Goal: Transaction & Acquisition: Book appointment/travel/reservation

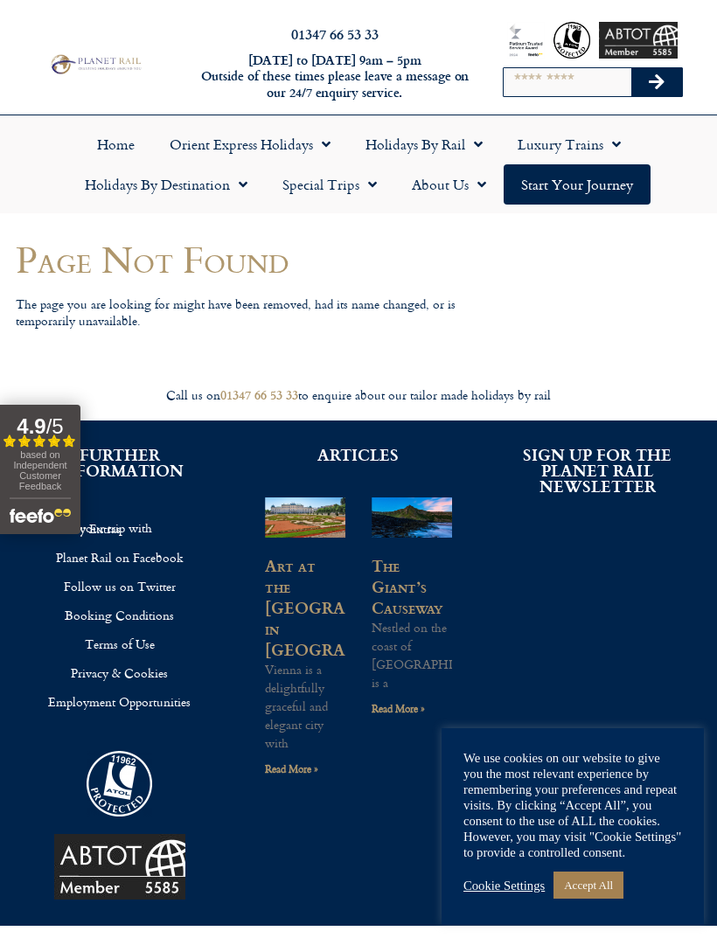
click at [542, 184] on link "Start your Journey" at bounding box center [577, 184] width 147 height 40
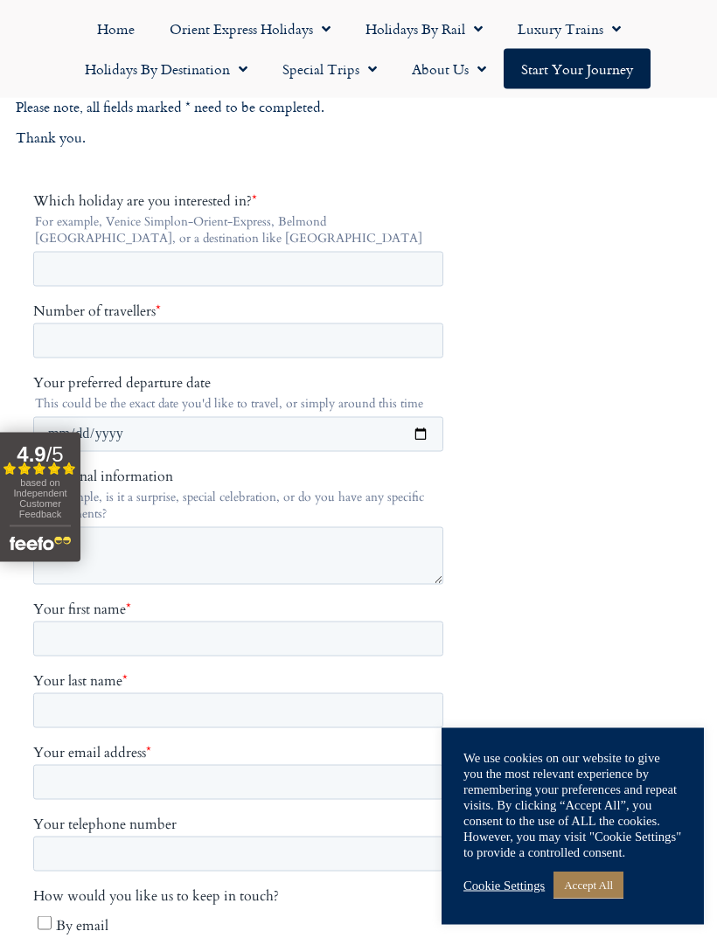
scroll to position [282, 0]
click at [59, 268] on input "Which holiday are you interested in? *" at bounding box center [238, 267] width 410 height 35
type input "**********"
click at [88, 345] on input "Number of travellers *" at bounding box center [238, 339] width 410 height 35
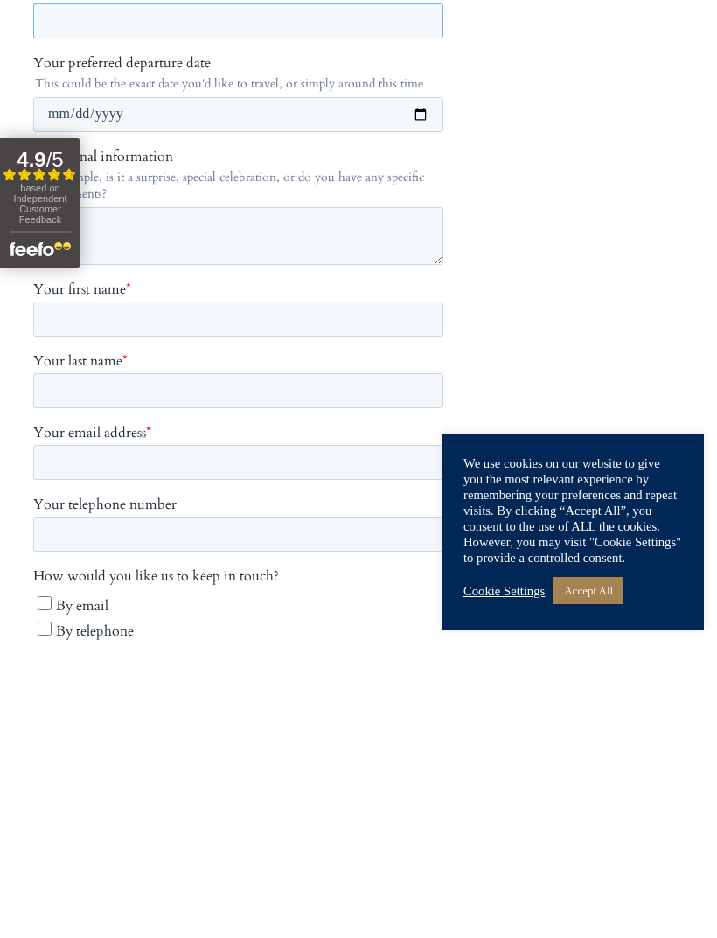
scroll to position [314, 0]
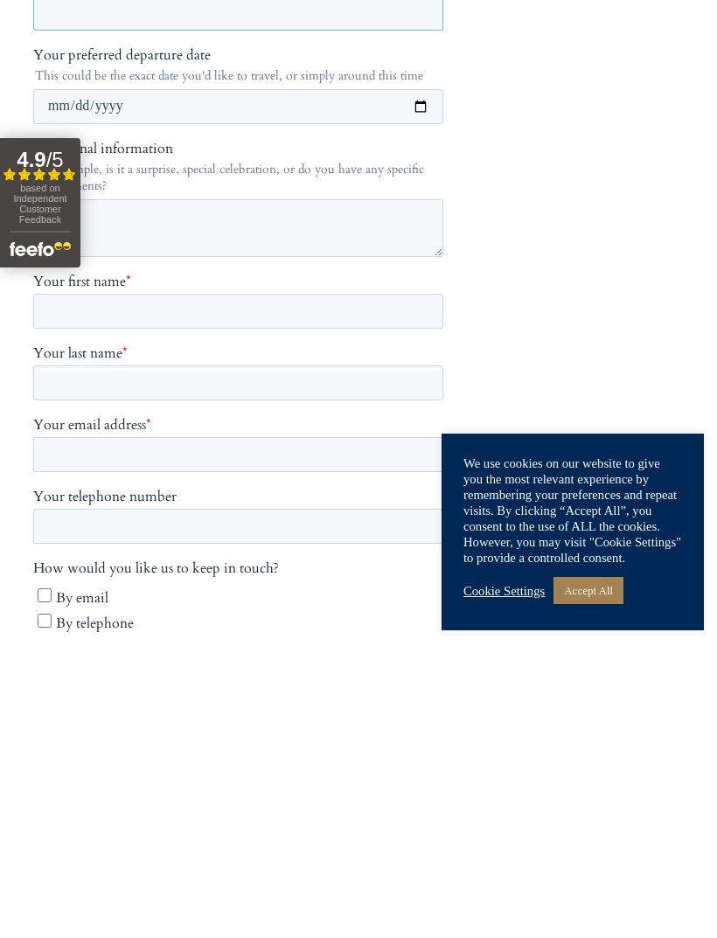
type input "****"
click at [105, 307] on input "Your first name *" at bounding box center [238, 311] width 410 height 35
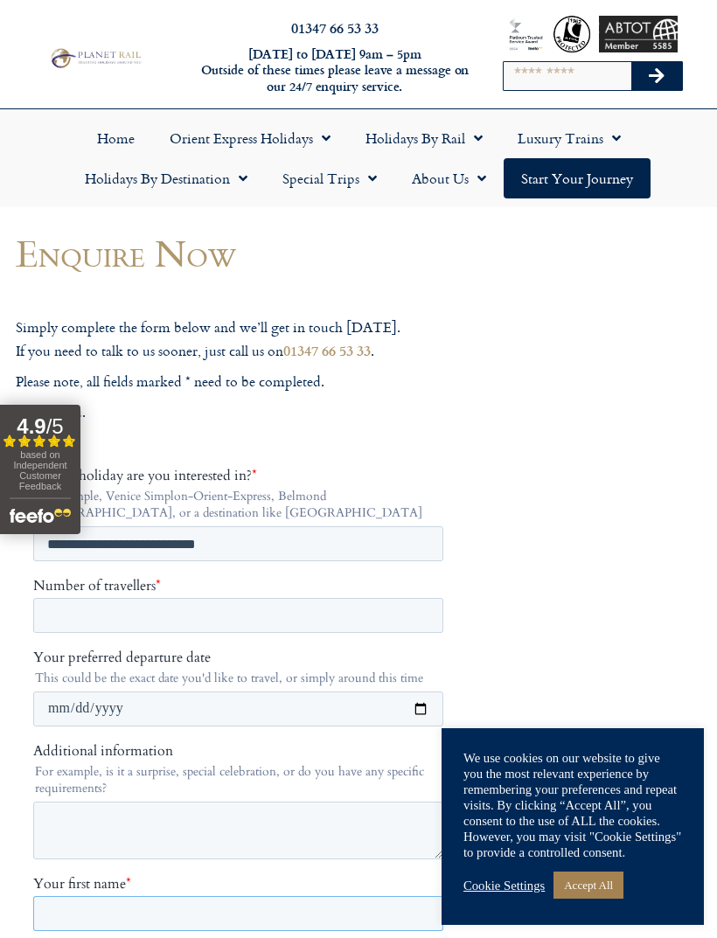
scroll to position [0, 0]
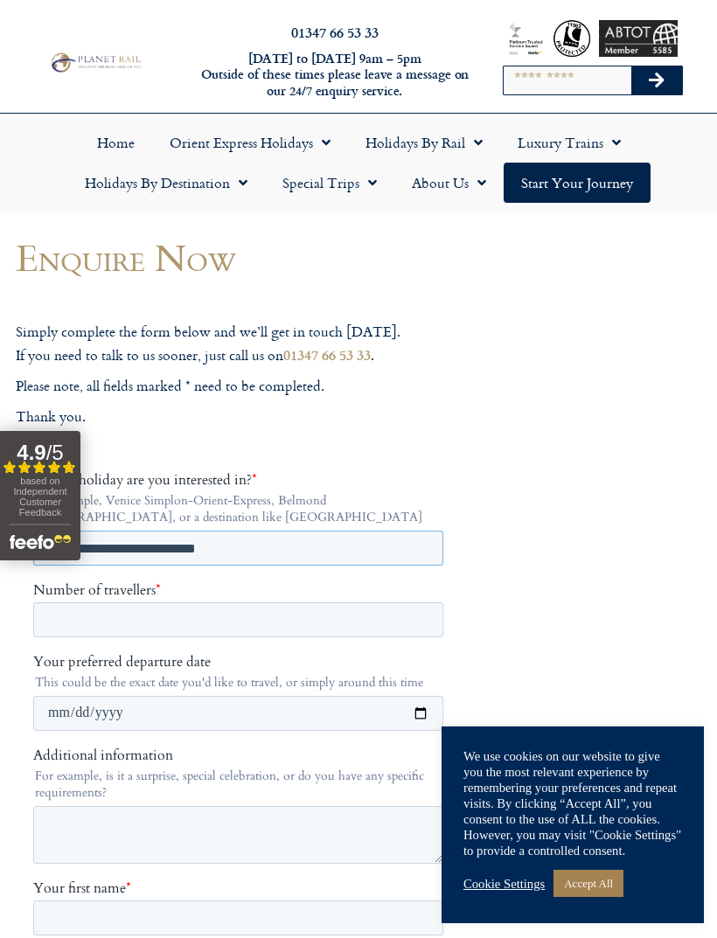
click at [264, 546] on input "**********" at bounding box center [238, 547] width 410 height 35
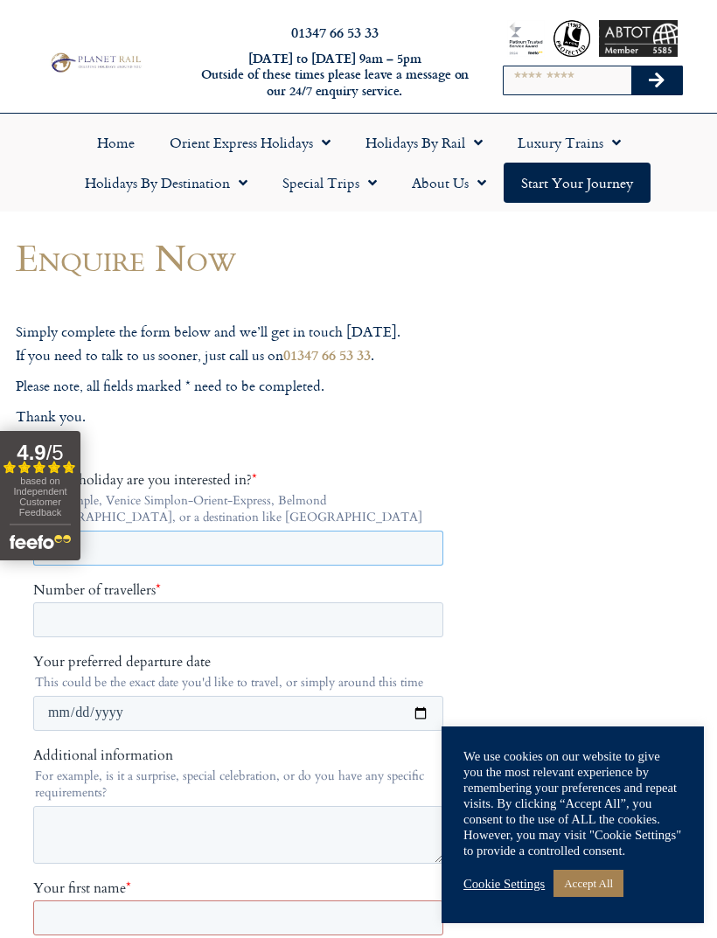
type input "****"
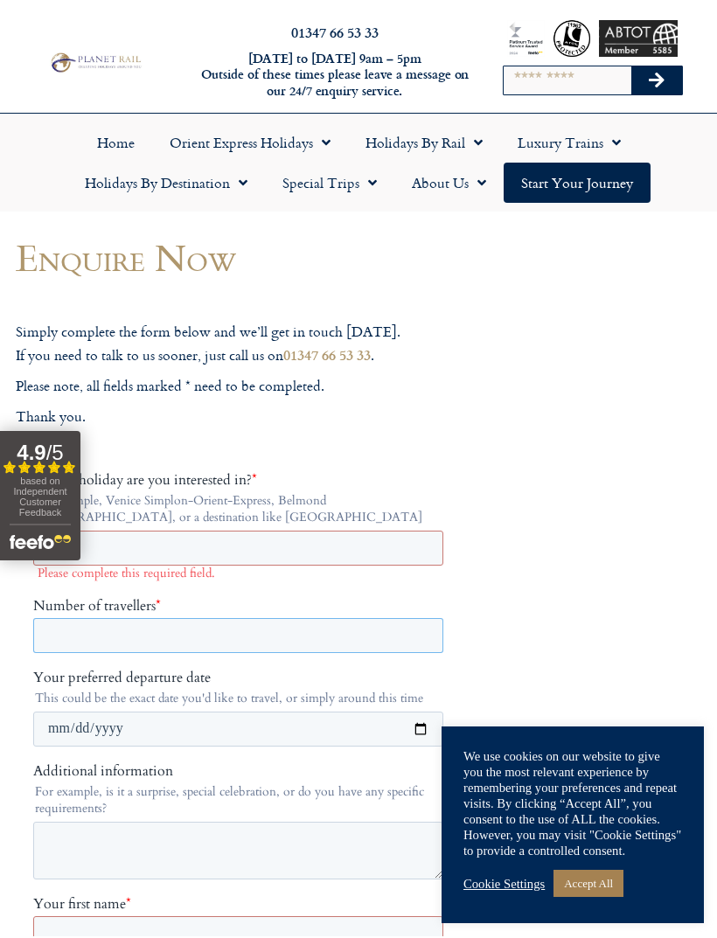
click at [93, 627] on input "****" at bounding box center [238, 634] width 410 height 35
type input "*"
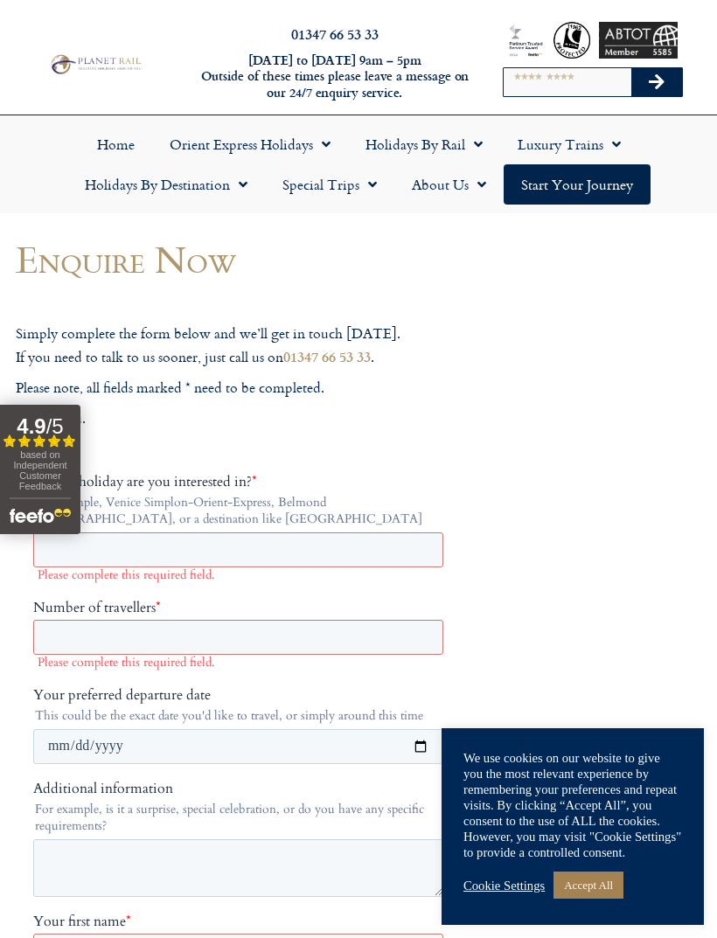
click at [398, 131] on link "Holidays by Rail" at bounding box center [424, 144] width 152 height 40
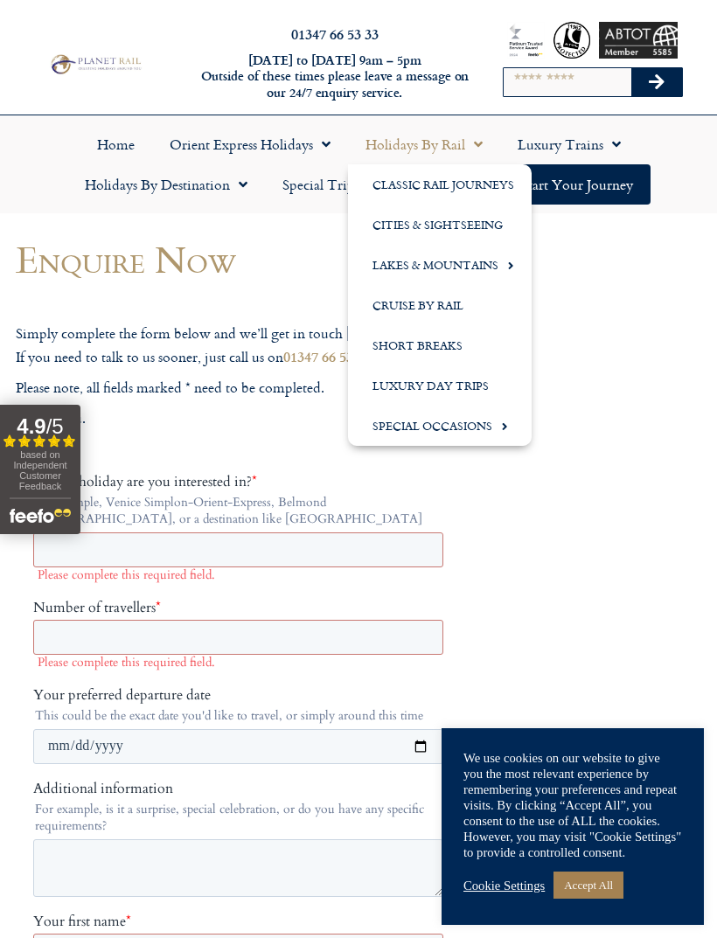
click at [451, 184] on link "Classic Rail Journeys" at bounding box center [440, 184] width 184 height 40
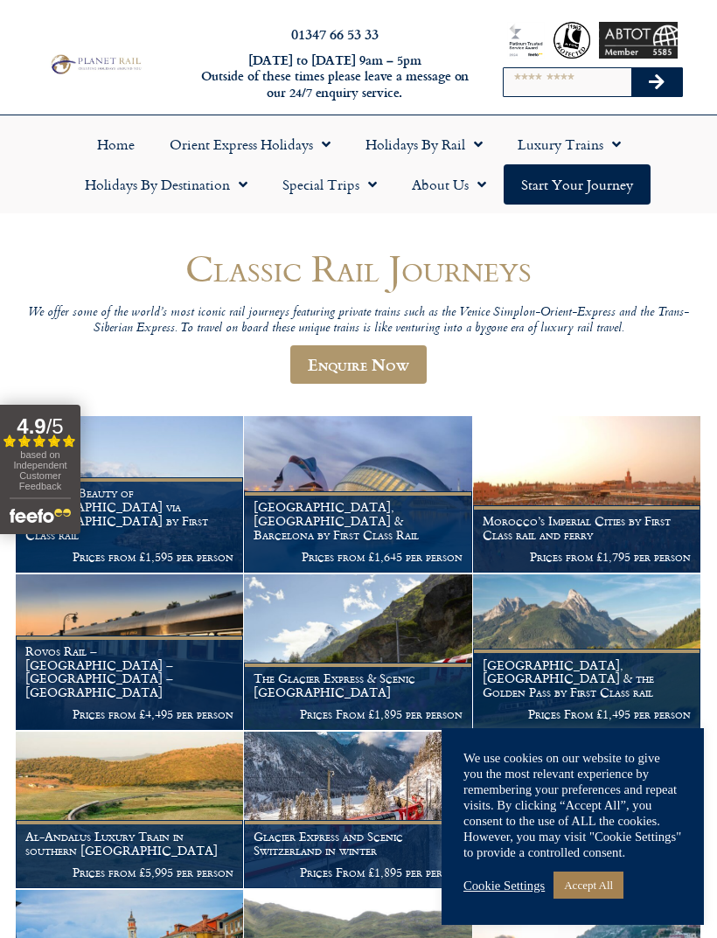
click at [150, 525] on h1 "Charm & Beauty of Lake Garda via Locarno by First Class rail" at bounding box center [129, 513] width 208 height 55
click at [158, 532] on h1 "Charm & Beauty of Lake Garda via Locarno by First Class rail" at bounding box center [129, 513] width 208 height 55
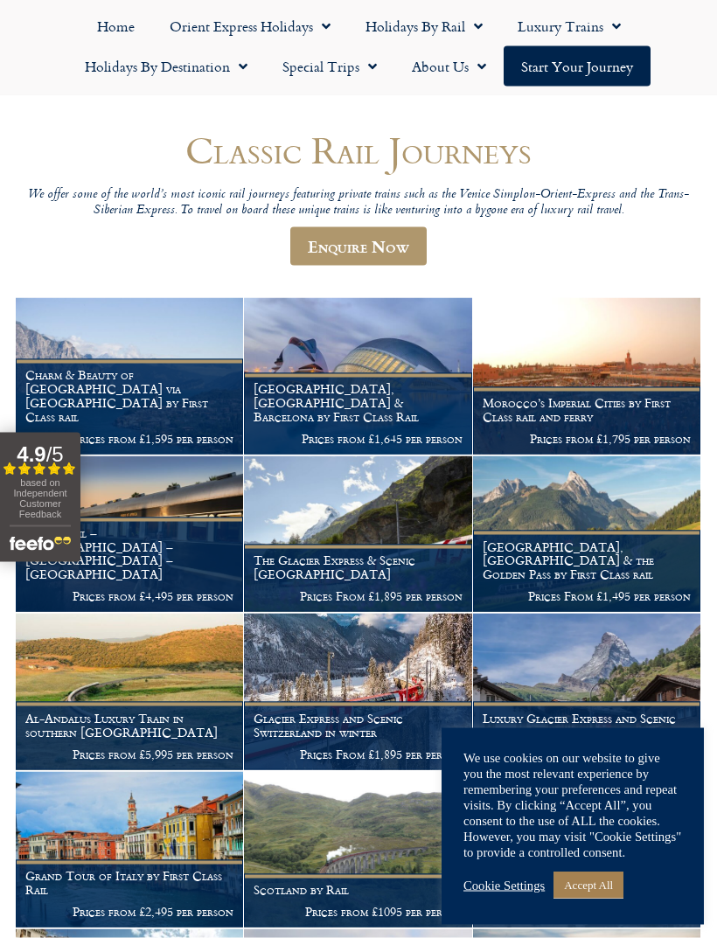
scroll to position [123, 0]
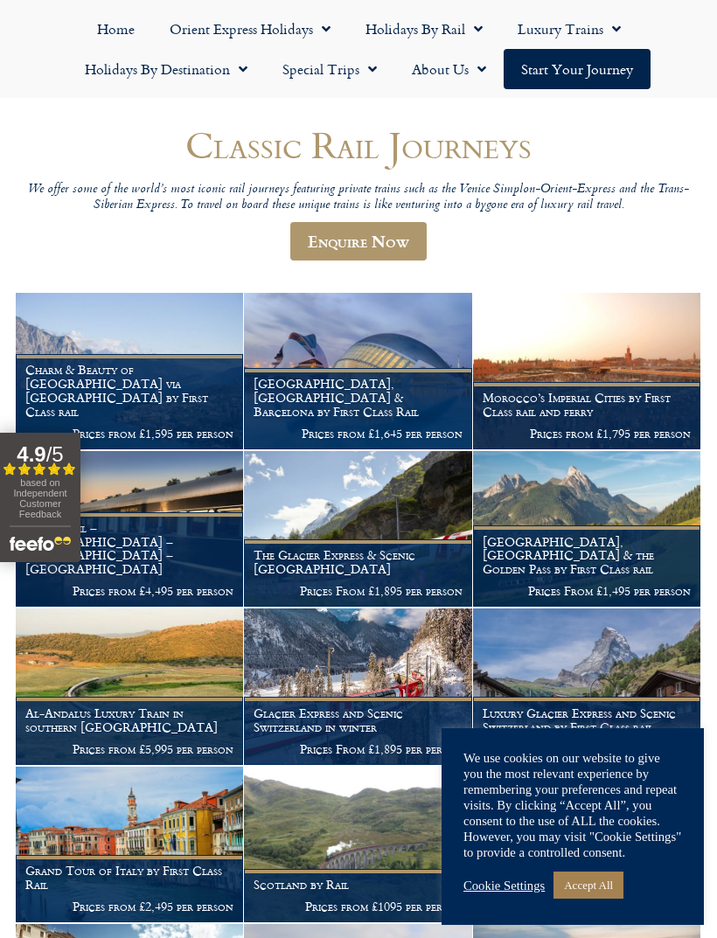
click at [325, 569] on figcaption "The Glacier Express & Scenic Switzerland Prices From £1,895 per person" at bounding box center [357, 572] width 227 height 67
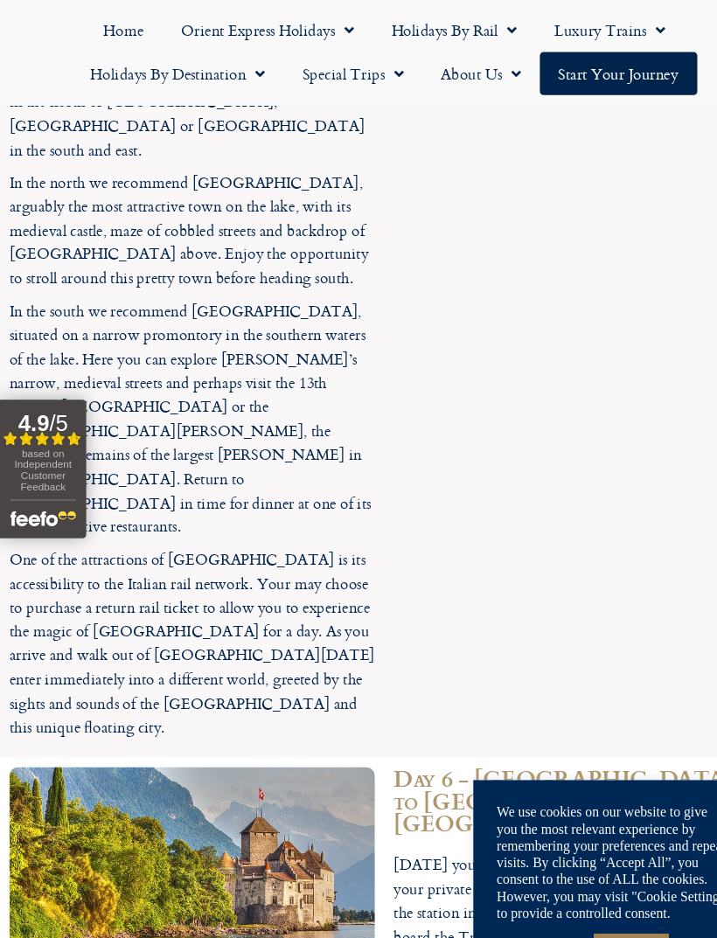
scroll to position [4004, 0]
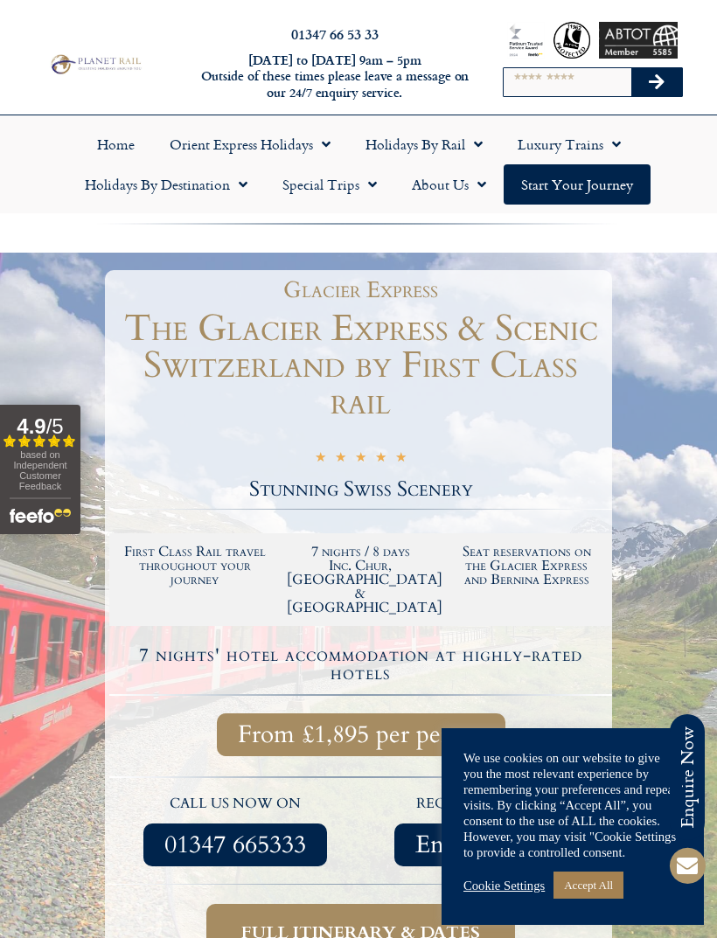
click at [146, 187] on link "Holidays by Destination" at bounding box center [166, 184] width 198 height 40
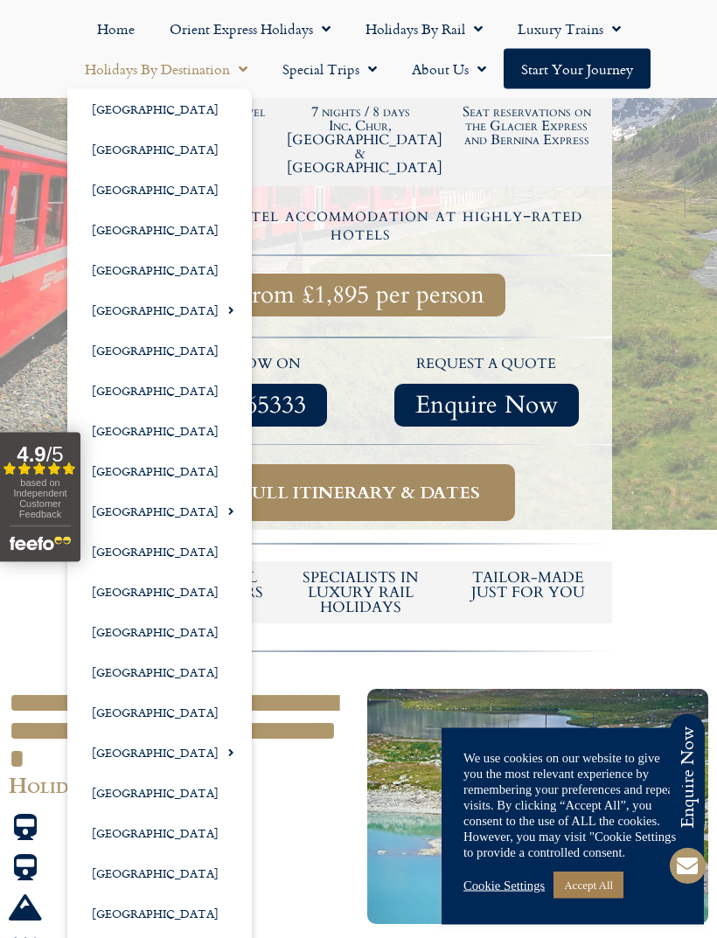
click at [128, 937] on link "[GEOGRAPHIC_DATA]" at bounding box center [159, 954] width 184 height 40
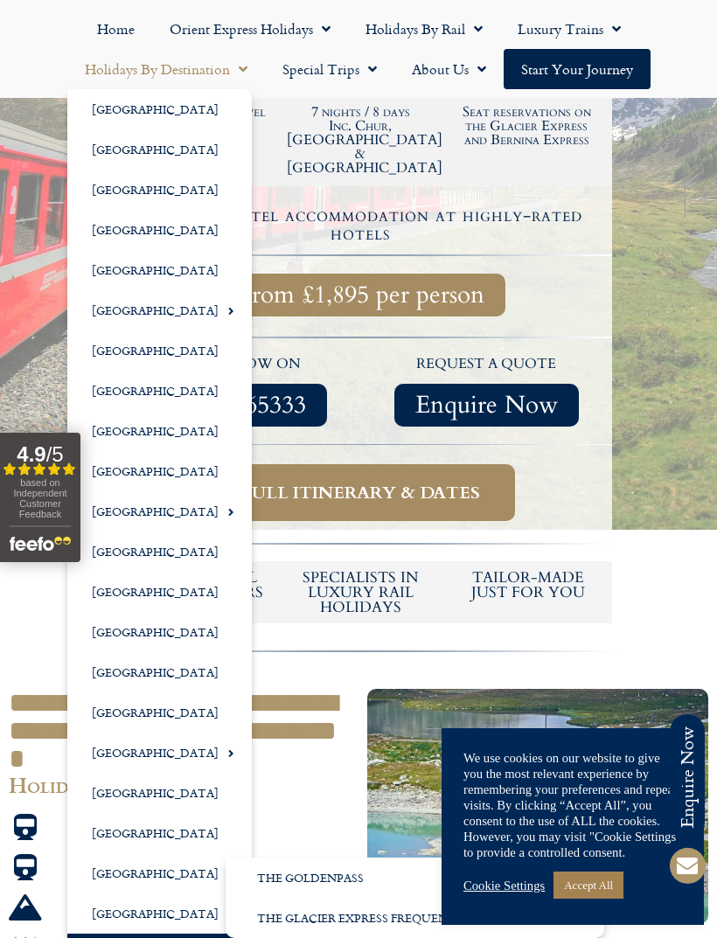
click at [121, 937] on link "[GEOGRAPHIC_DATA]" at bounding box center [159, 954] width 184 height 40
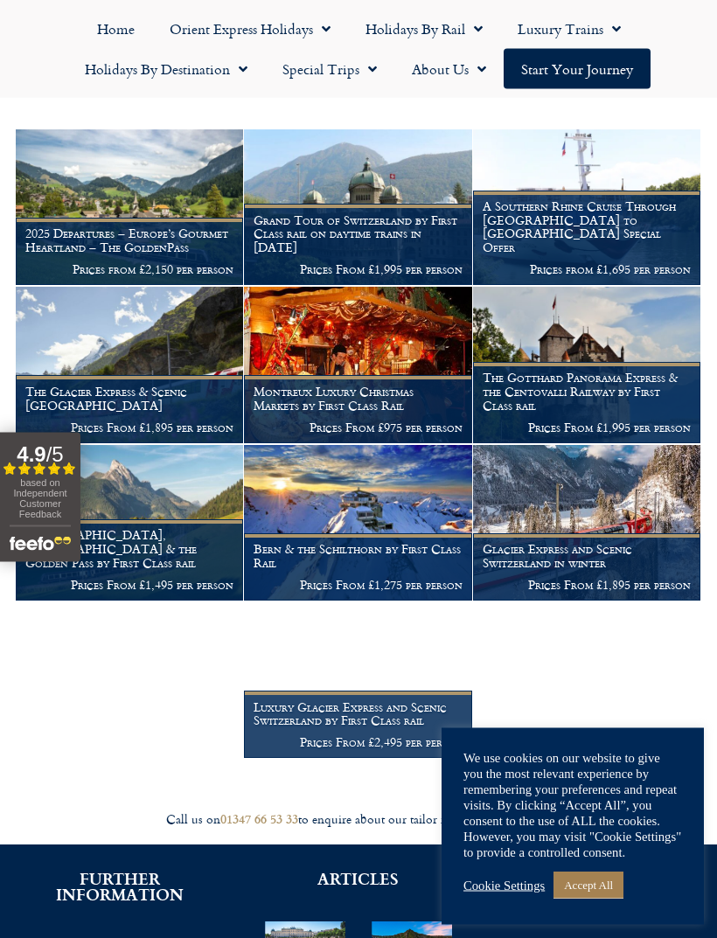
scroll to position [491, 0]
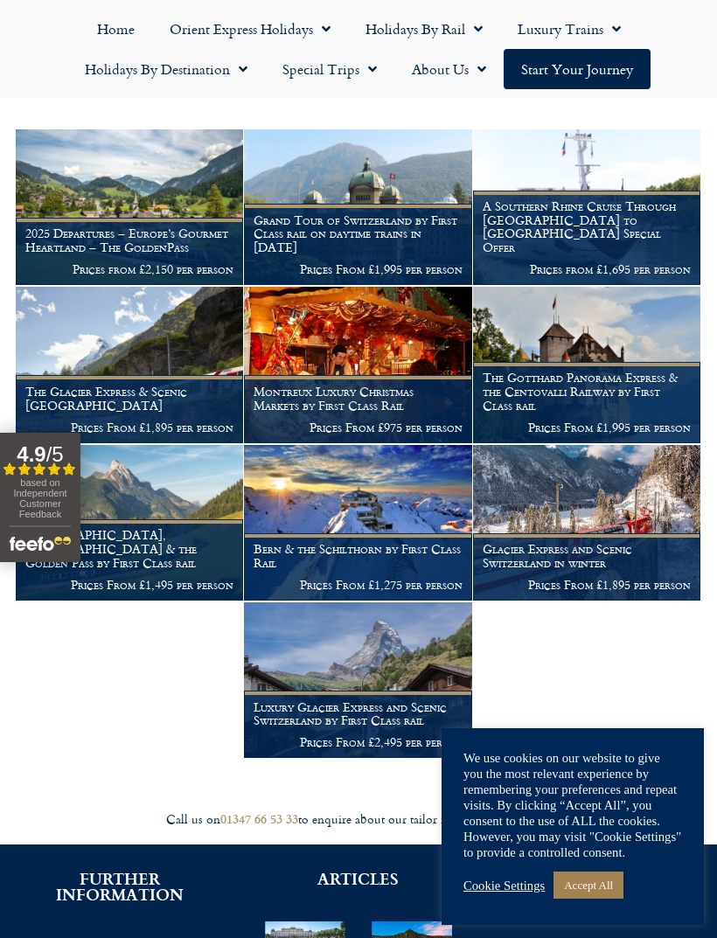
click at [557, 371] on h1 "The Gotthard Panorama Express & the Centovalli Railway by First Class rail" at bounding box center [587, 391] width 208 height 41
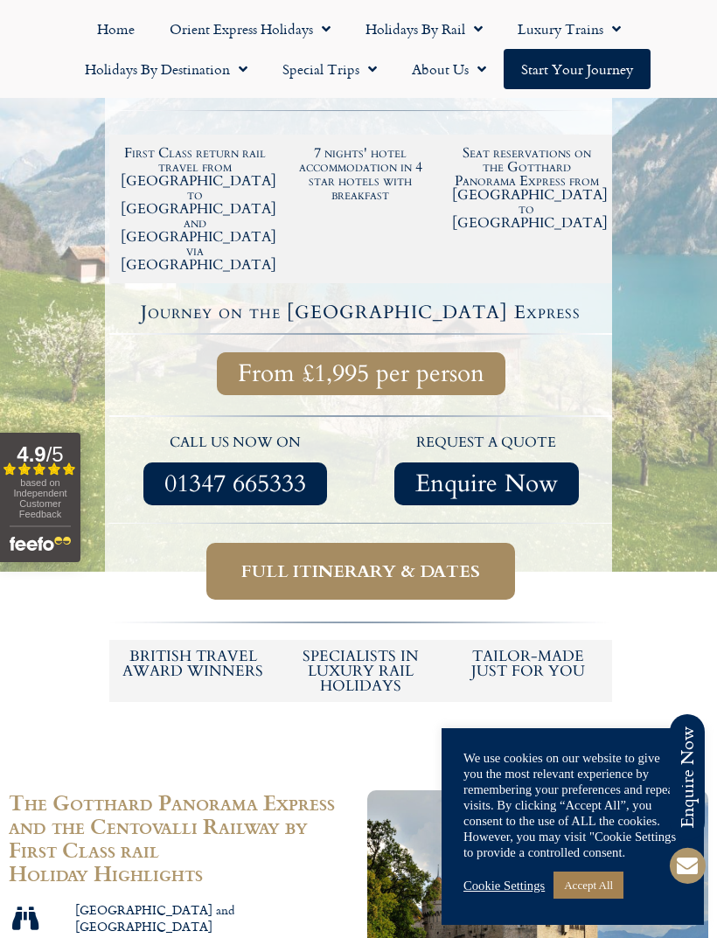
scroll to position [398, 0]
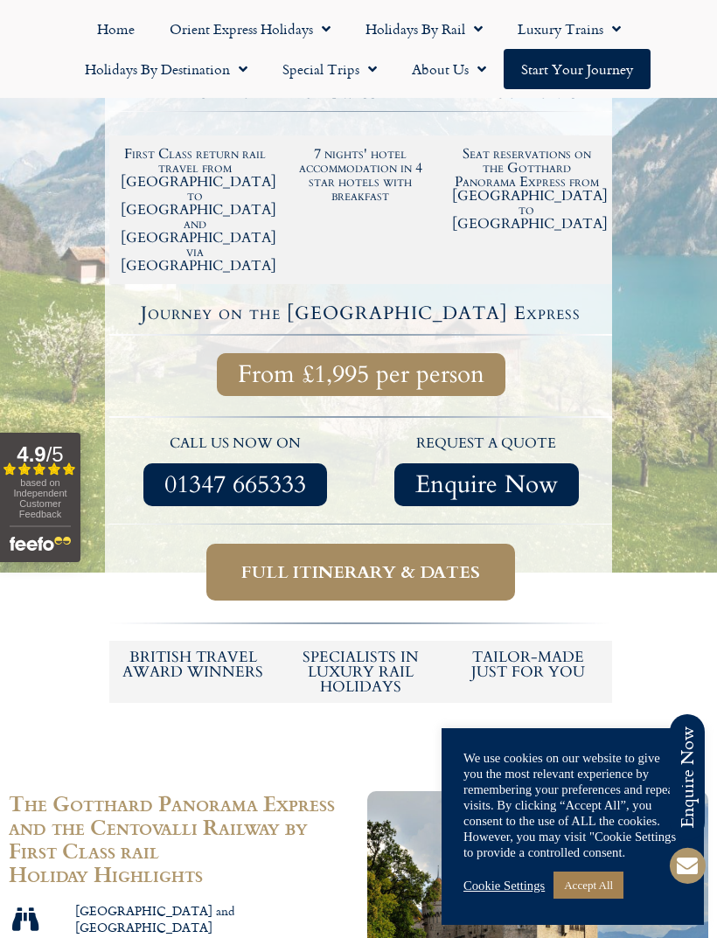
click at [384, 561] on span "Full itinerary & dates" at bounding box center [360, 572] width 239 height 22
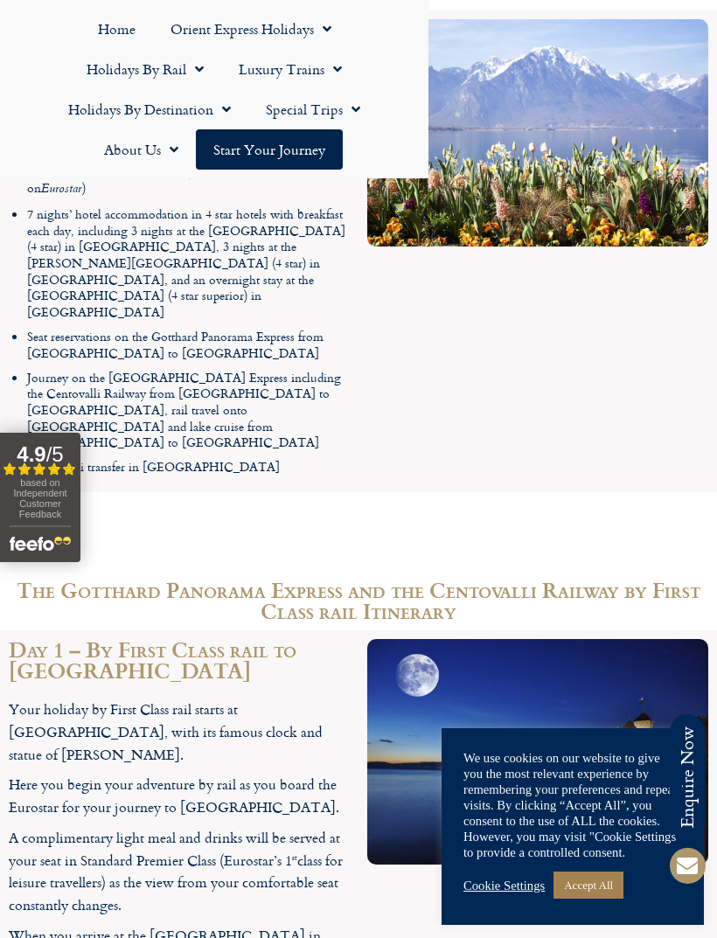
scroll to position [2223, 0]
